Goal: Use online tool/utility: Utilize a website feature to perform a specific function

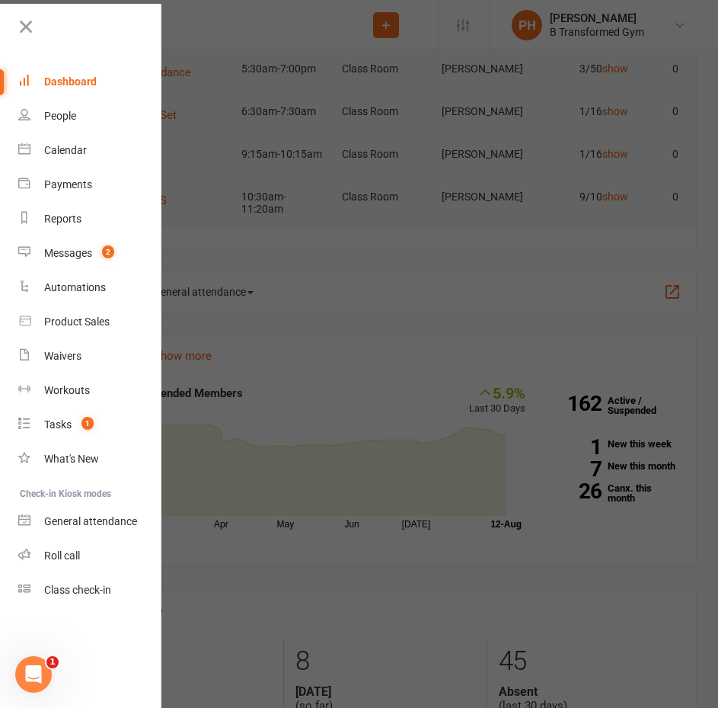
click at [129, 98] on link "Dashboard" at bounding box center [90, 82] width 144 height 34
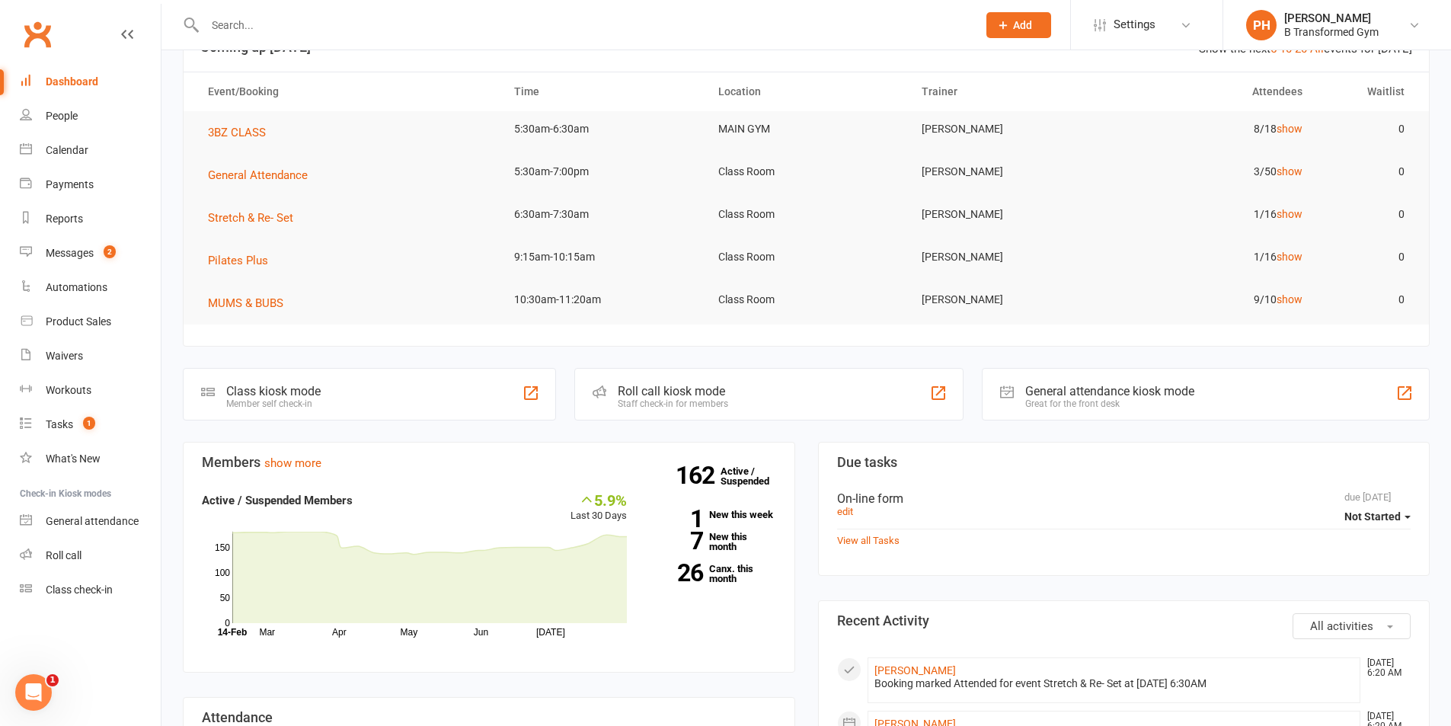
scroll to position [76, 0]
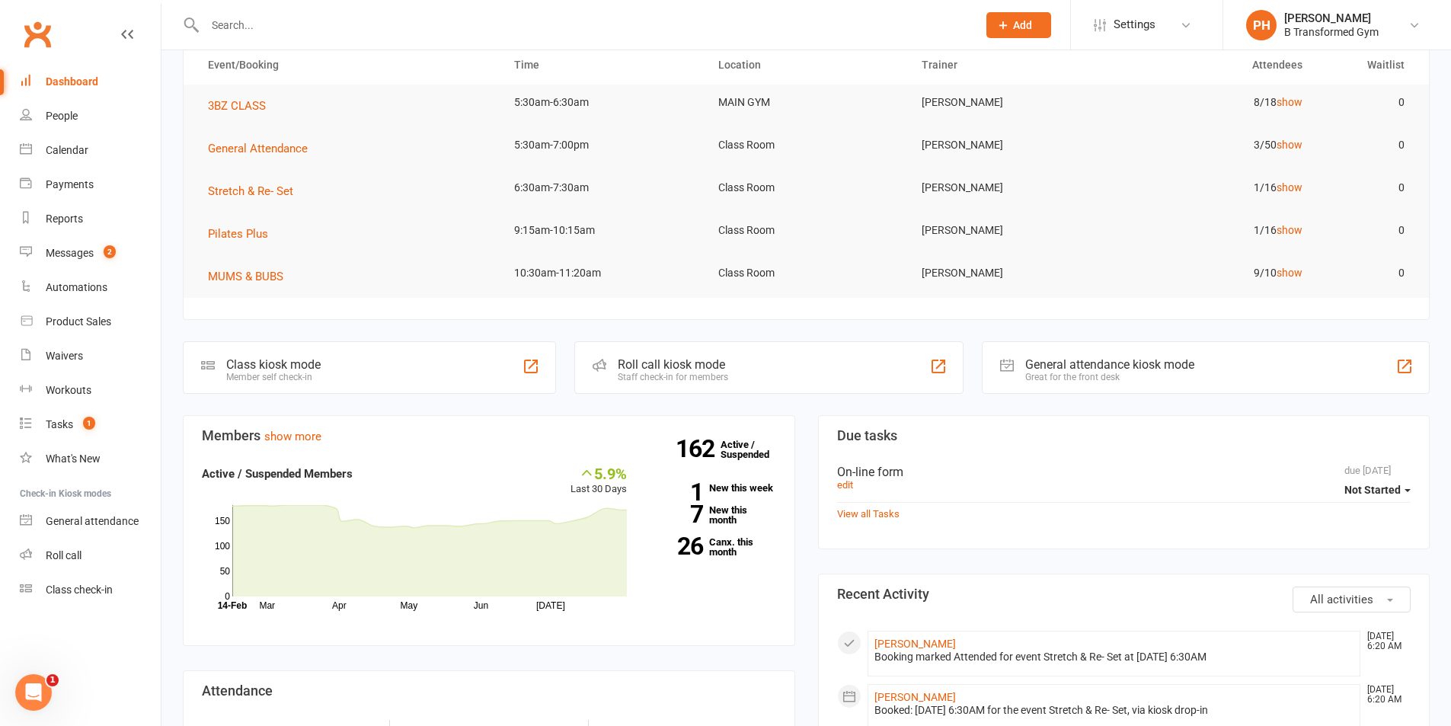
click at [37, 694] on icon "Open Intercom Messenger" at bounding box center [33, 692] width 25 height 25
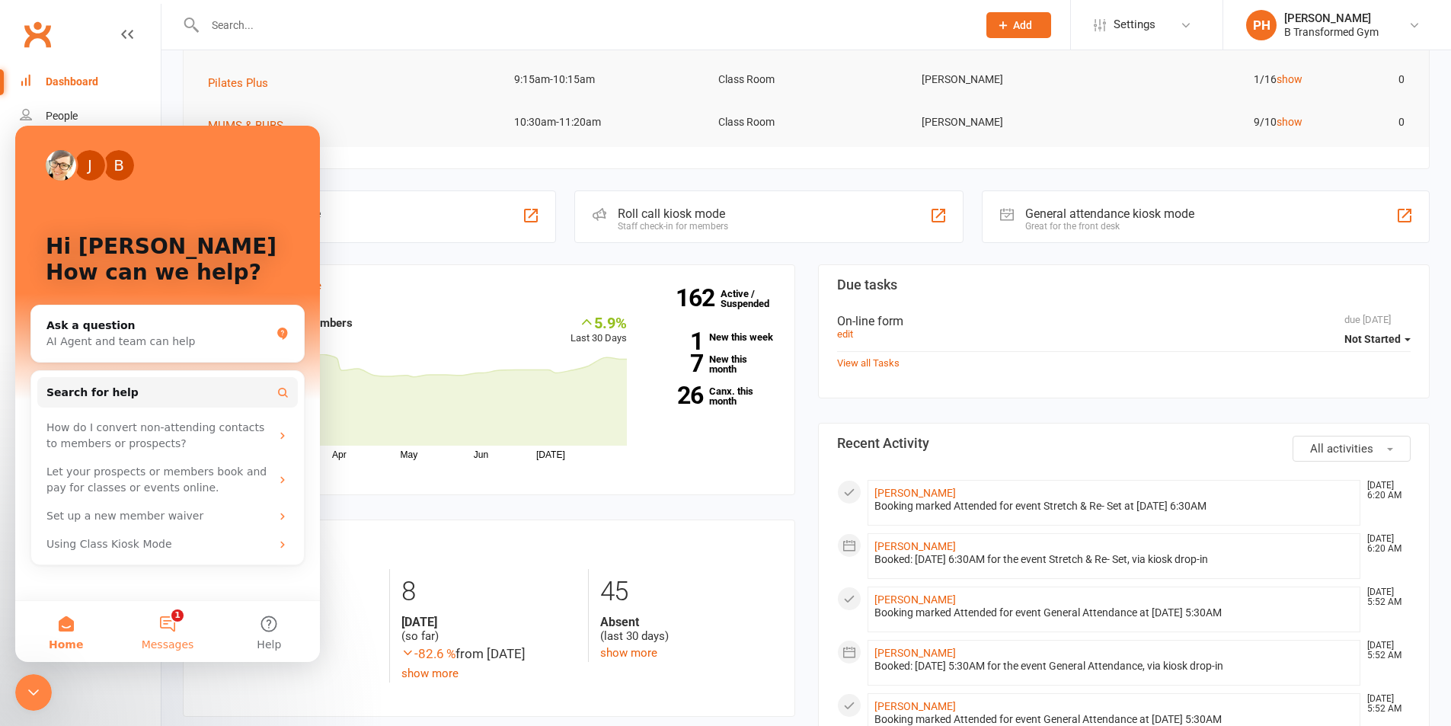
scroll to position [228, 0]
drag, startPoint x: 398, startPoint y: 225, endPoint x: 406, endPoint y: 228, distance: 8.5
click at [406, 228] on div "Class kiosk mode Member self check-in" at bounding box center [369, 215] width 373 height 53
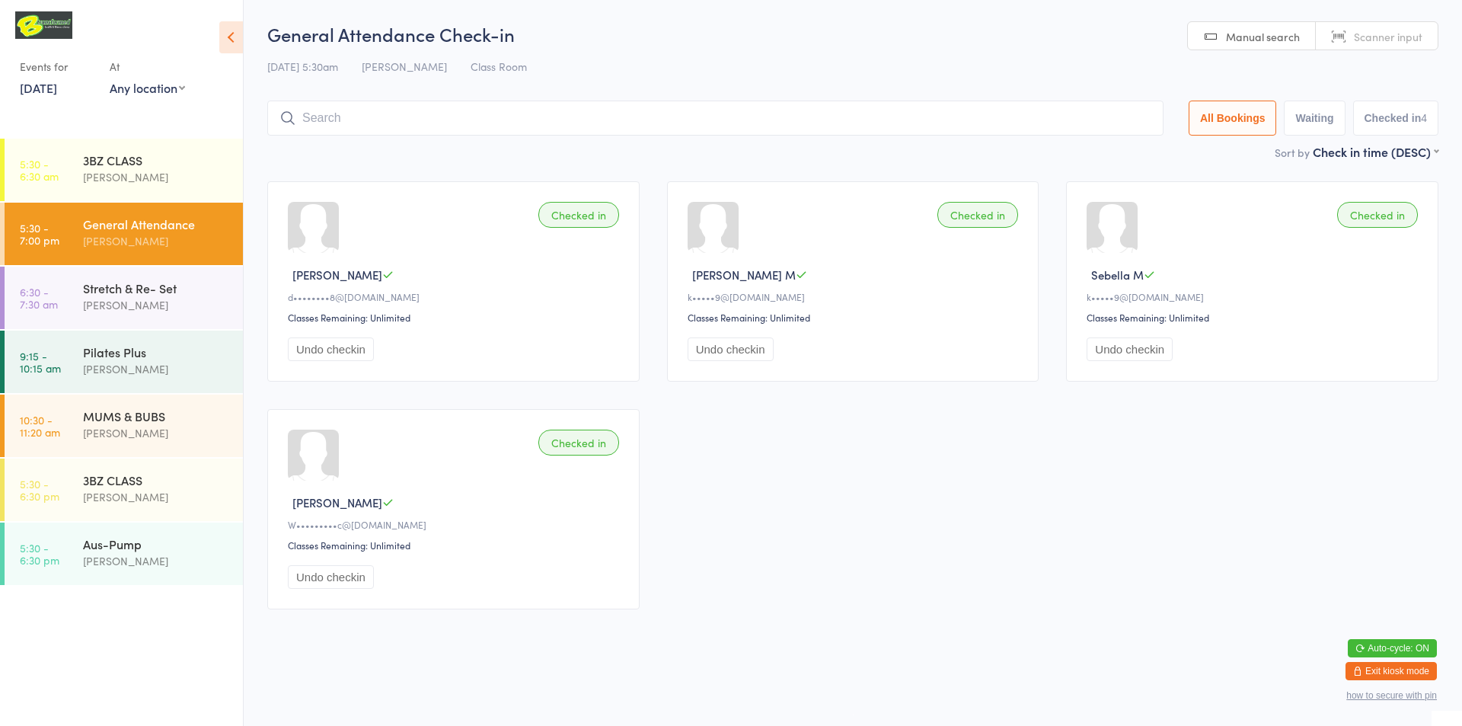
click at [1399, 673] on button "Exit kiosk mode" at bounding box center [1391, 671] width 91 height 18
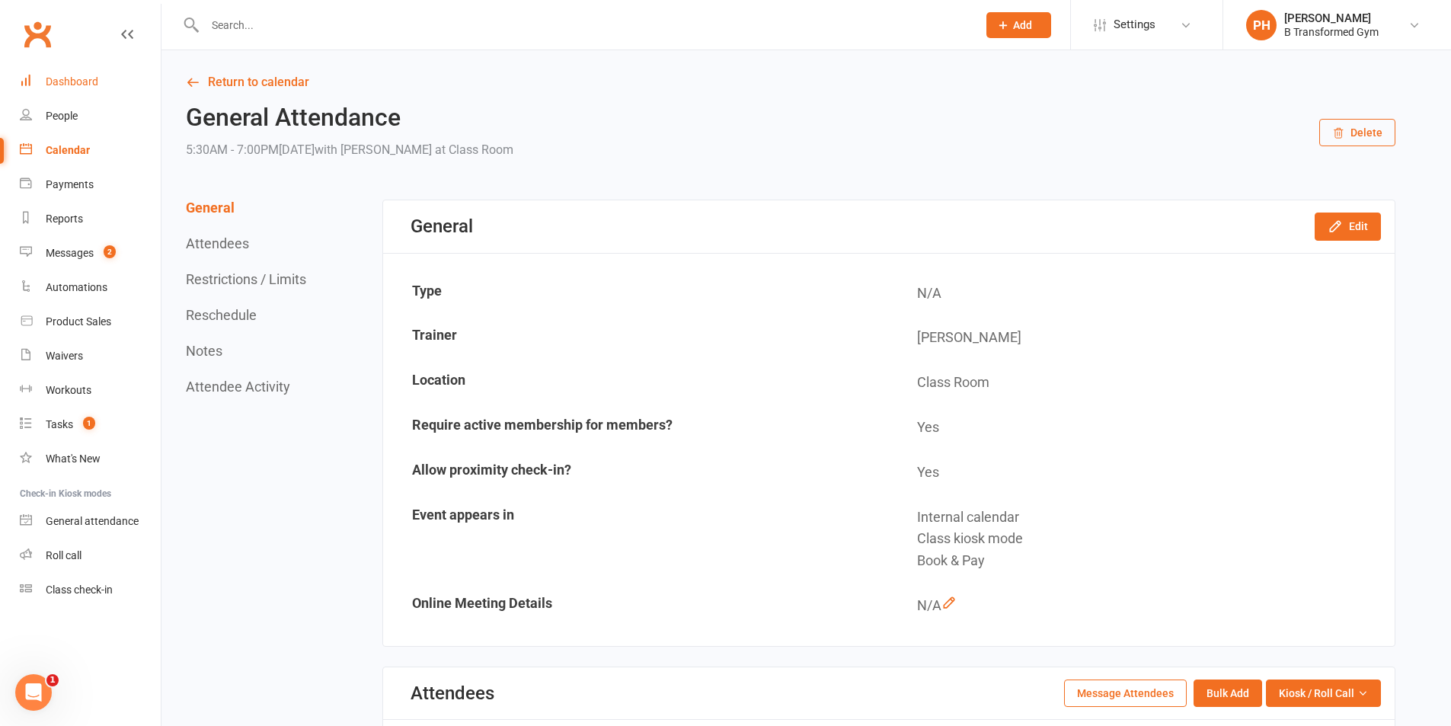
click at [73, 78] on div "Dashboard" at bounding box center [72, 81] width 53 height 12
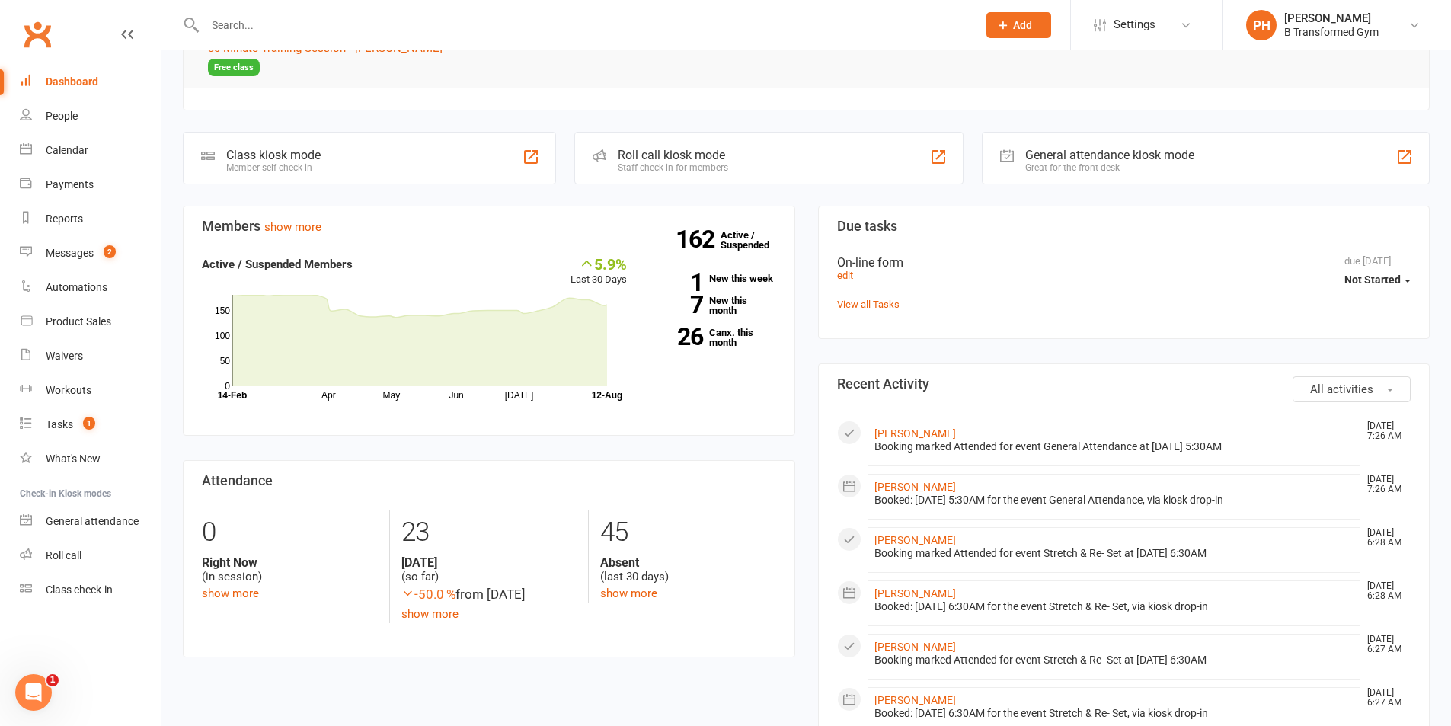
scroll to position [152, 0]
